Goal: Transaction & Acquisition: Purchase product/service

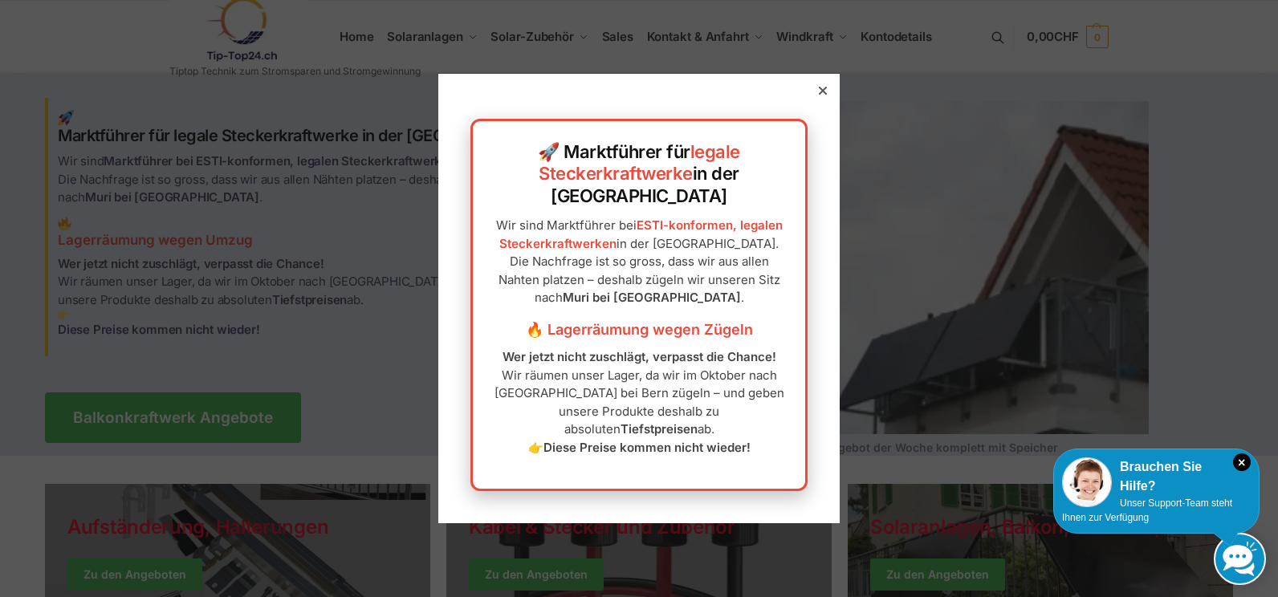
click at [816, 98] on div at bounding box center [823, 91] width 14 height 14
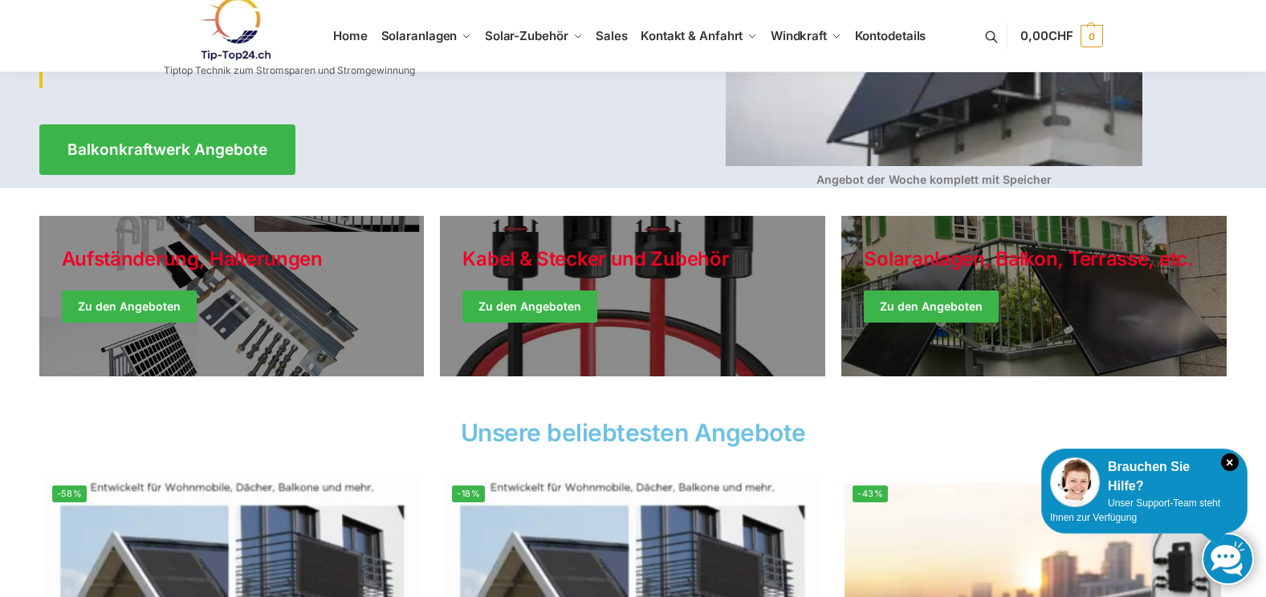
scroll to position [267, 0]
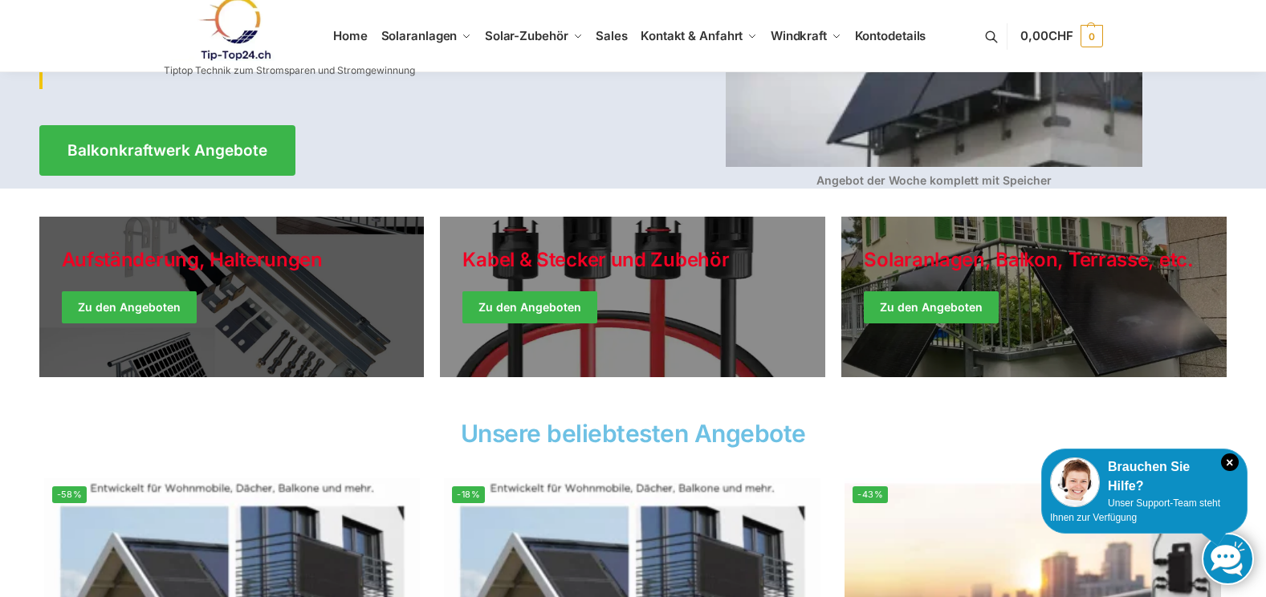
click at [146, 314] on link "Holiday Style" at bounding box center [231, 297] width 385 height 161
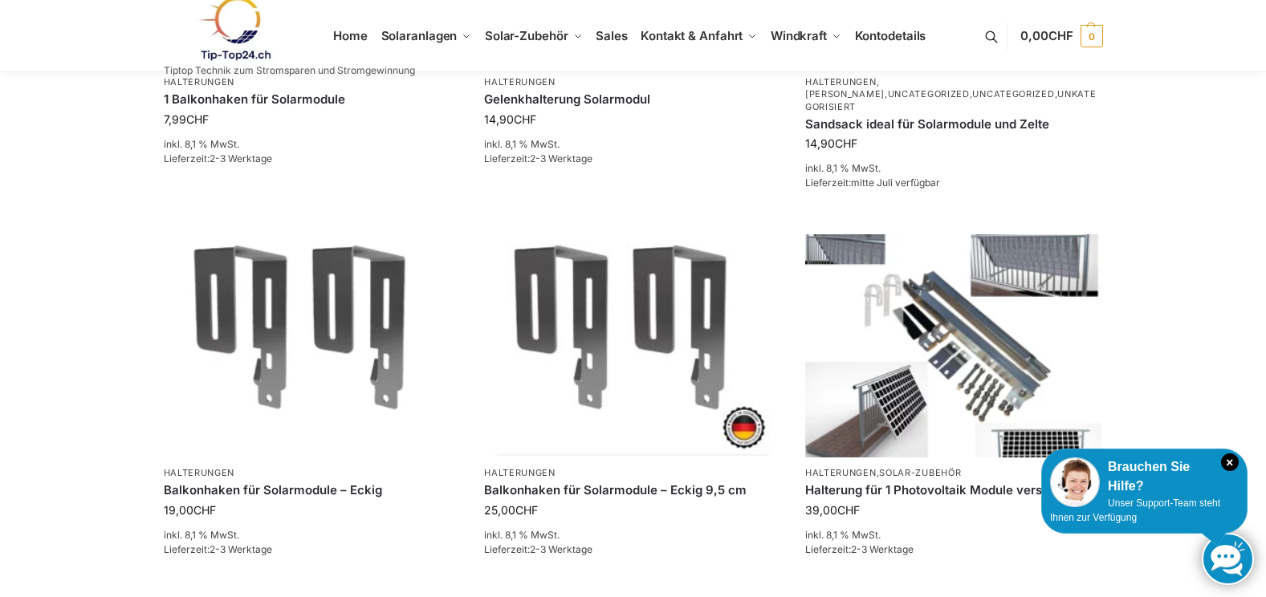
scroll to position [803, 0]
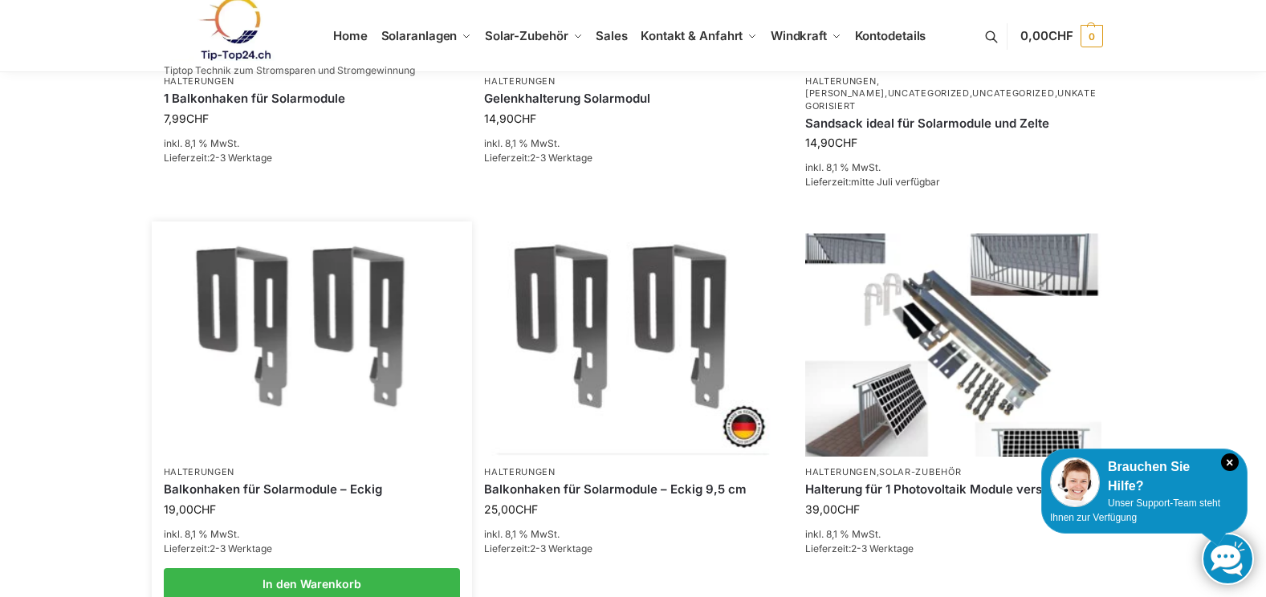
click at [274, 347] on img at bounding box center [312, 345] width 292 height 218
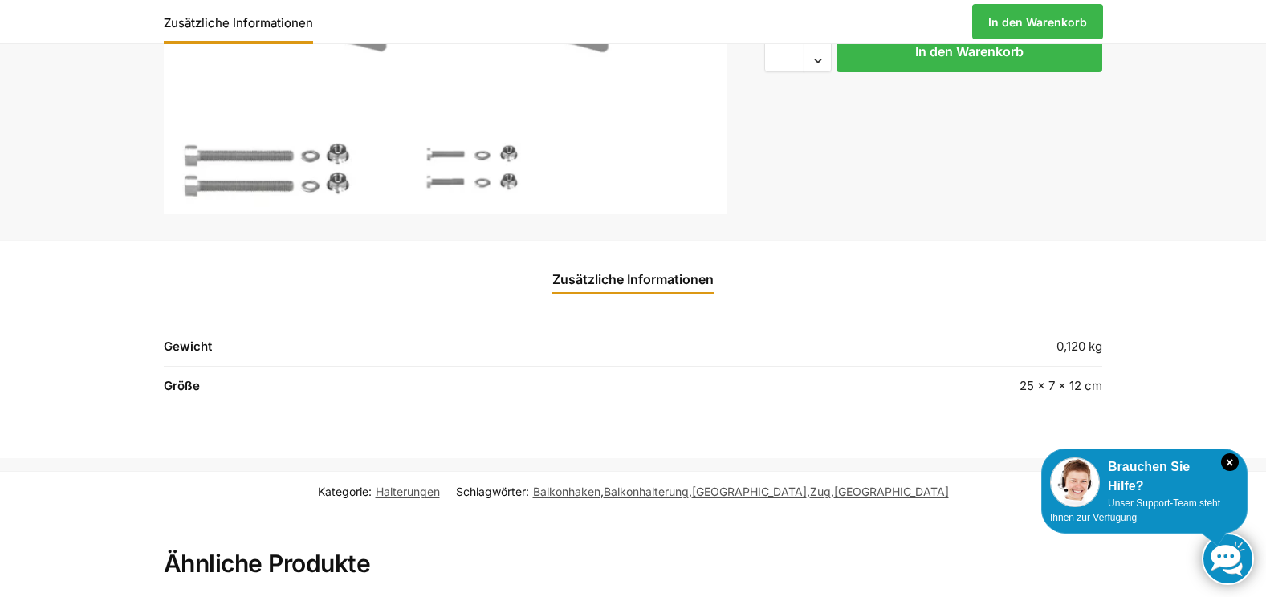
scroll to position [482, 0]
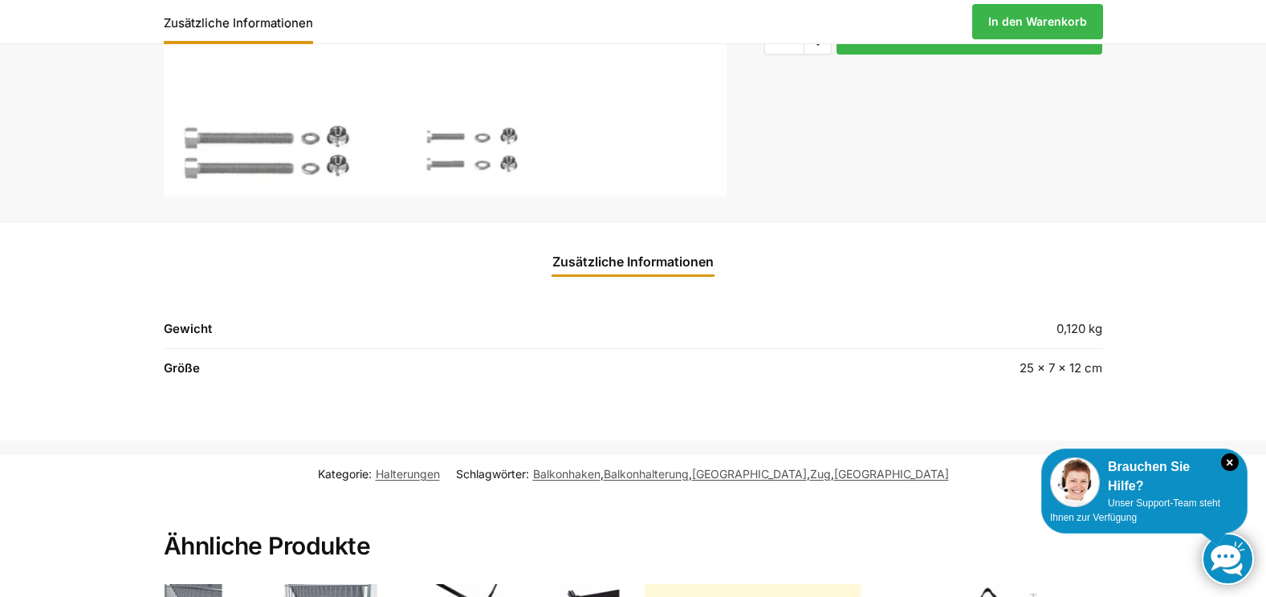
click at [805, 377] on td "25 × 7 × 12 cm" at bounding box center [911, 368] width 382 height 39
click at [1034, 369] on td "25 × 7 × 12 cm" at bounding box center [911, 368] width 382 height 39
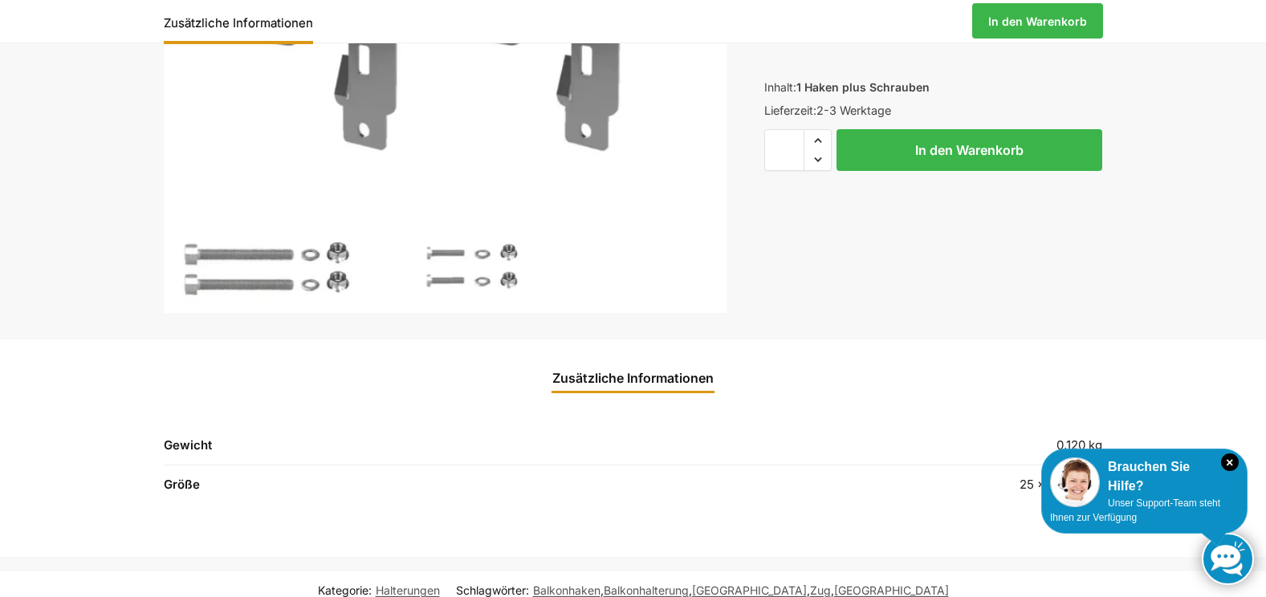
scroll to position [375, 0]
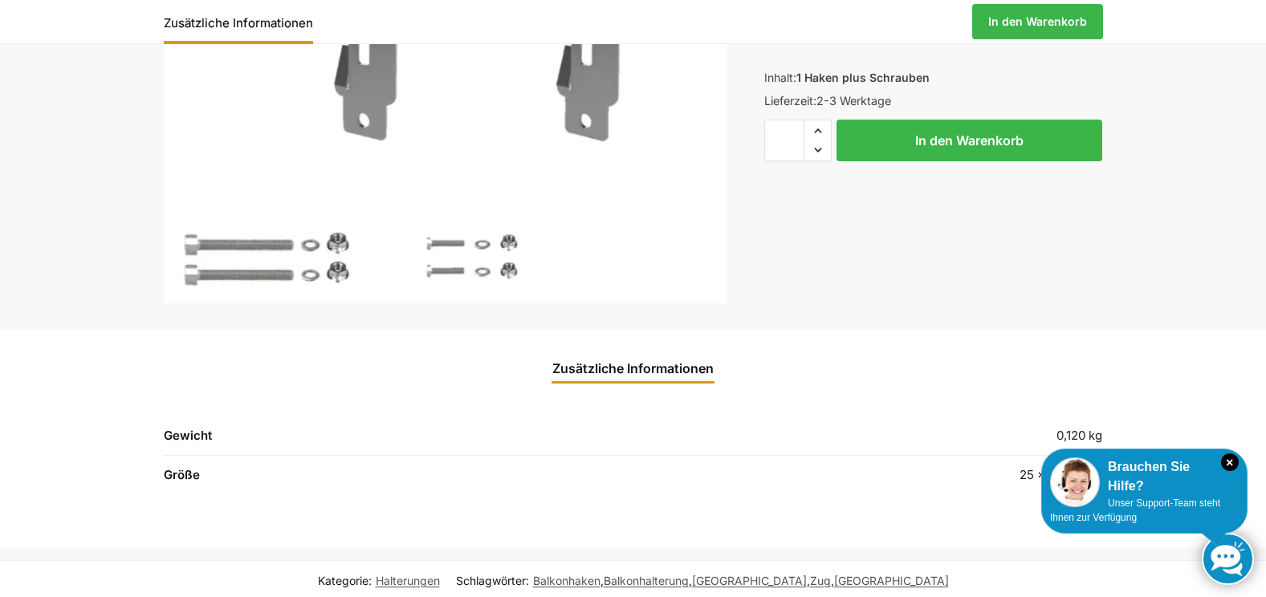
drag, startPoint x: 1231, startPoint y: 330, endPoint x: 1222, endPoint y: 340, distance: 13.1
click at [1221, 339] on ul "Zusätzliche Informationen" at bounding box center [633, 359] width 1199 height 58
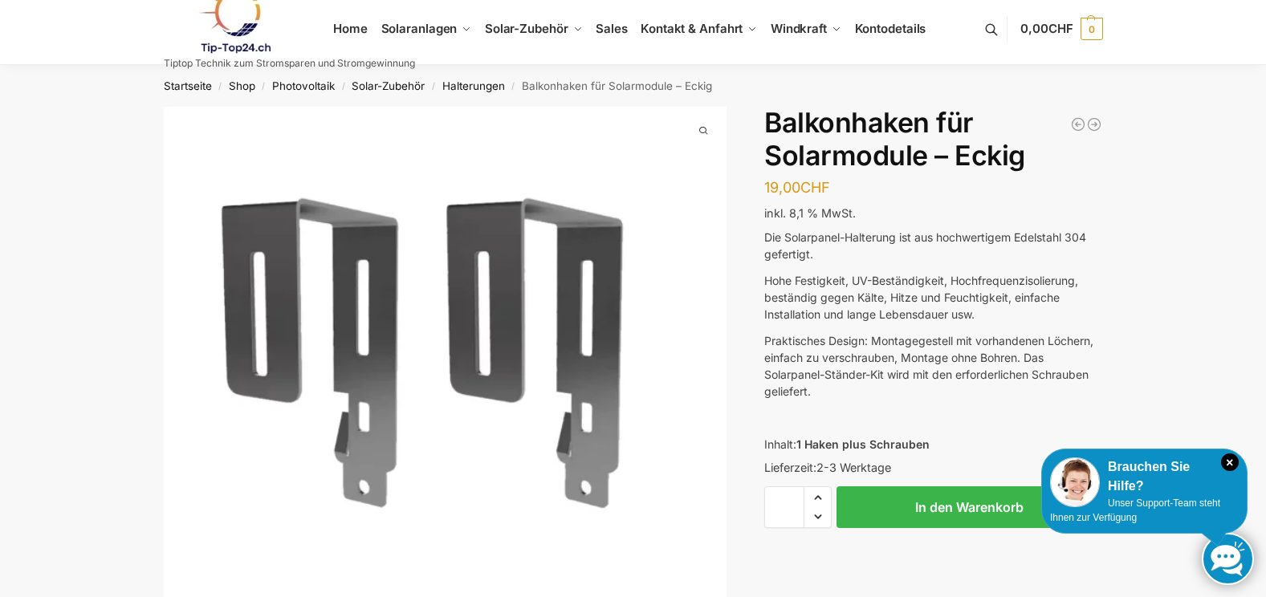
scroll to position [0, 0]
